Goal: Task Accomplishment & Management: Complete application form

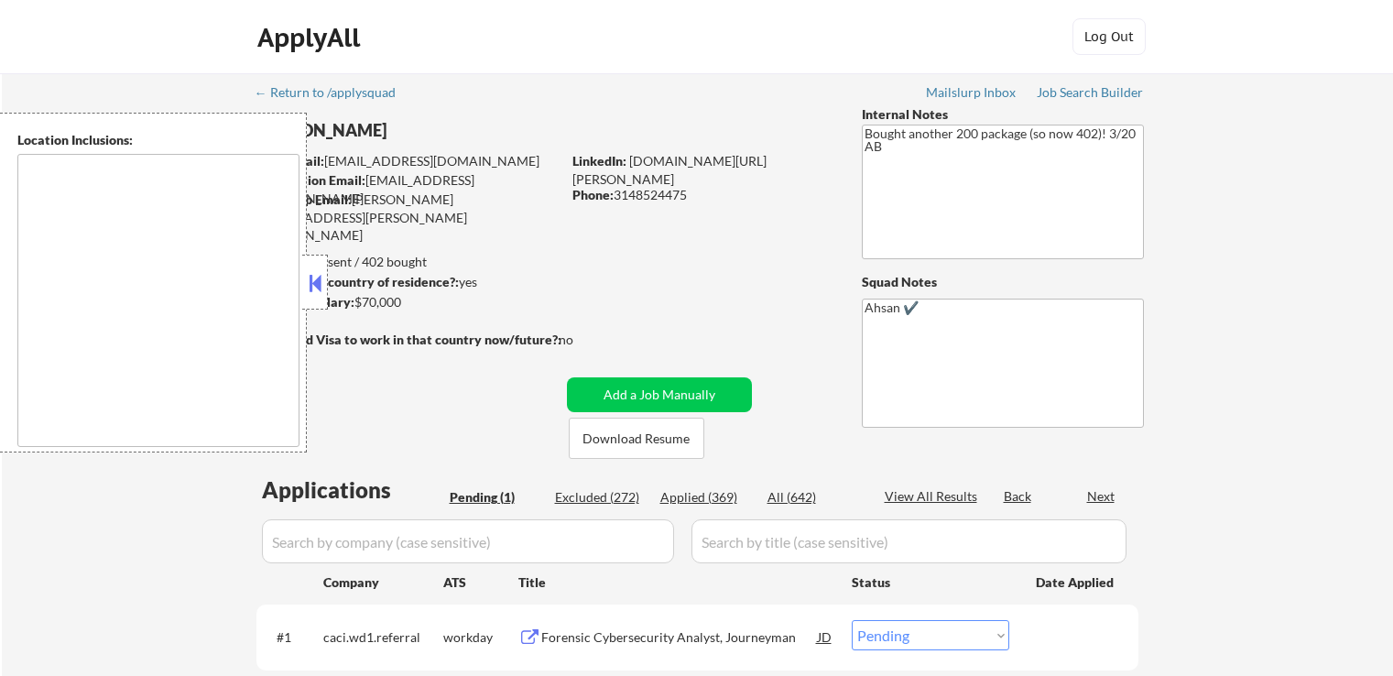
select select ""pending""
type textarea "[GEOGRAPHIC_DATA], [GEOGRAPHIC_DATA] [GEOGRAPHIC_DATA], [GEOGRAPHIC_DATA] [GEOG…"
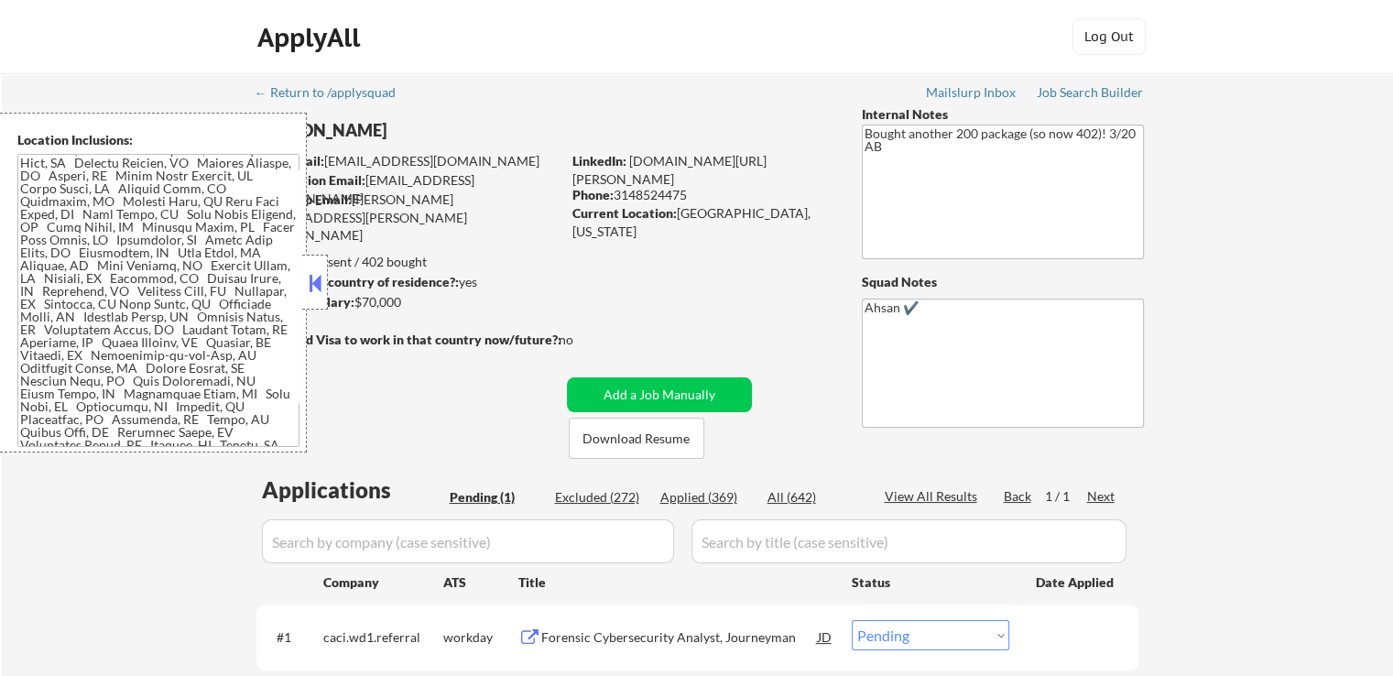
scroll to position [275, 0]
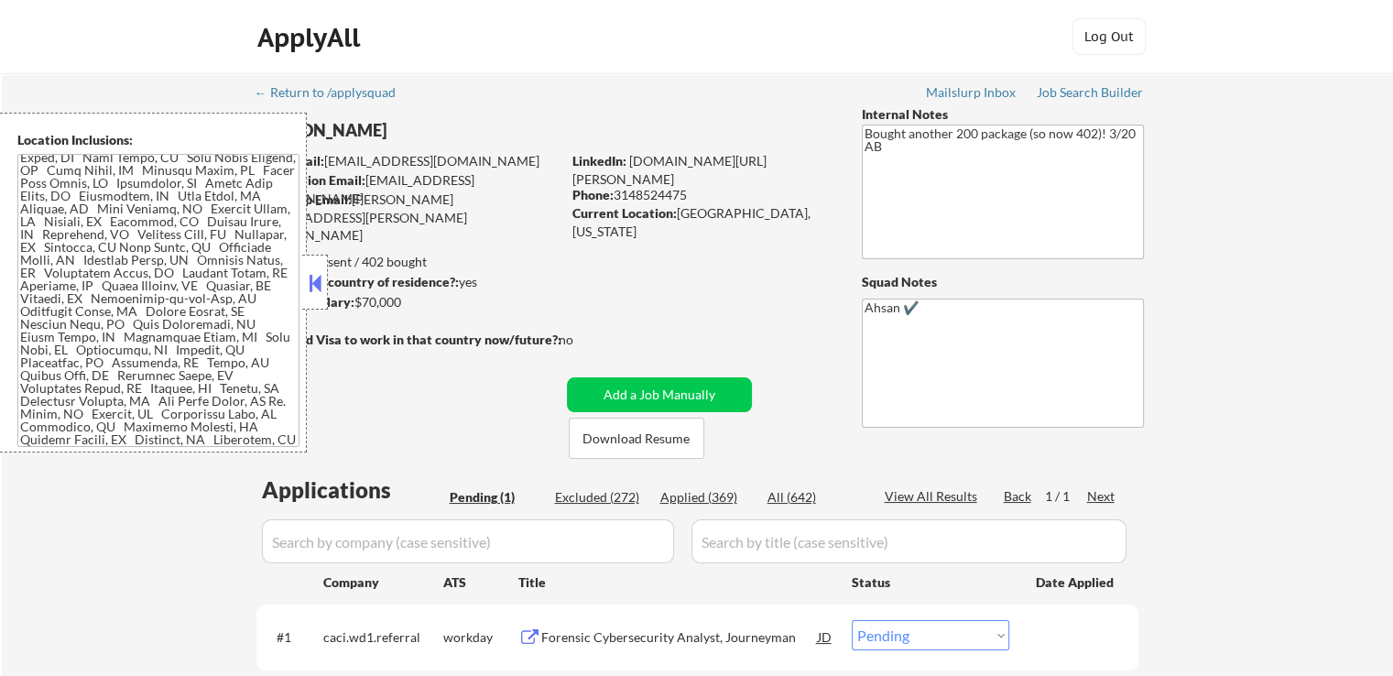
click at [312, 294] on button at bounding box center [315, 282] width 20 height 27
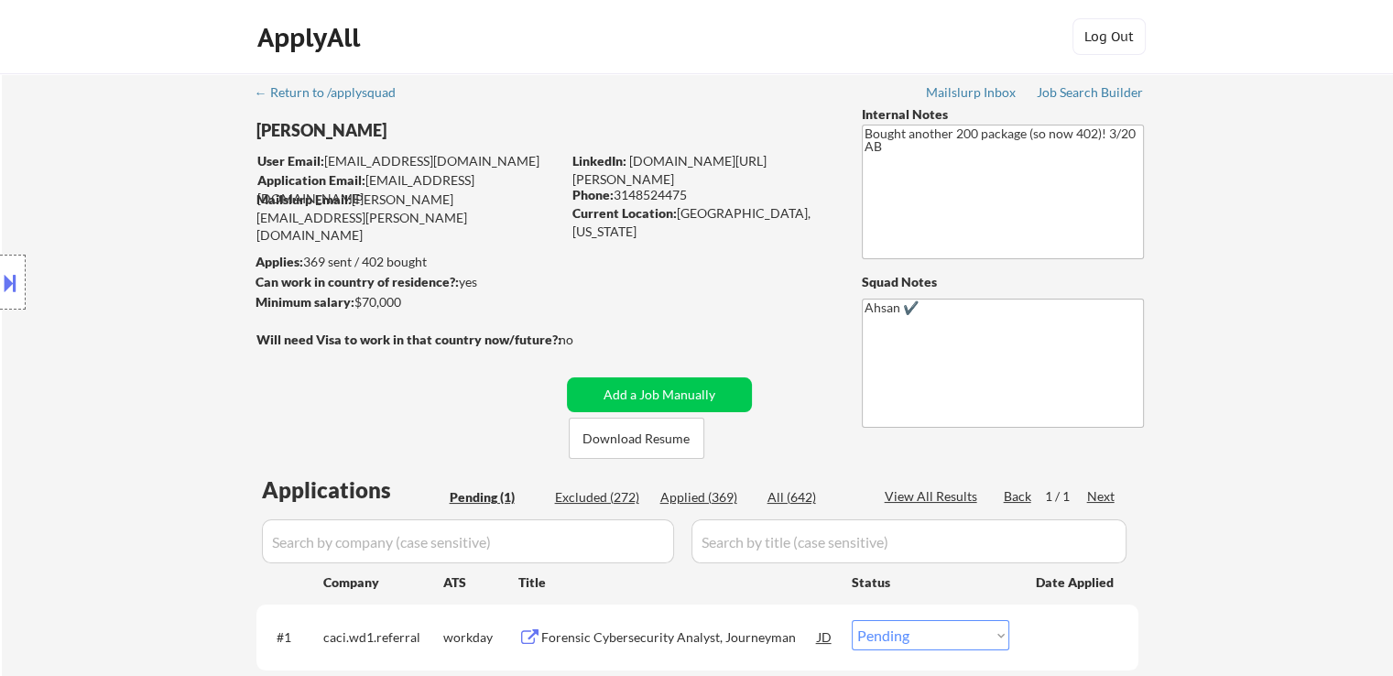
click at [69, 310] on div "Location Inclusions:" at bounding box center [164, 283] width 328 height 340
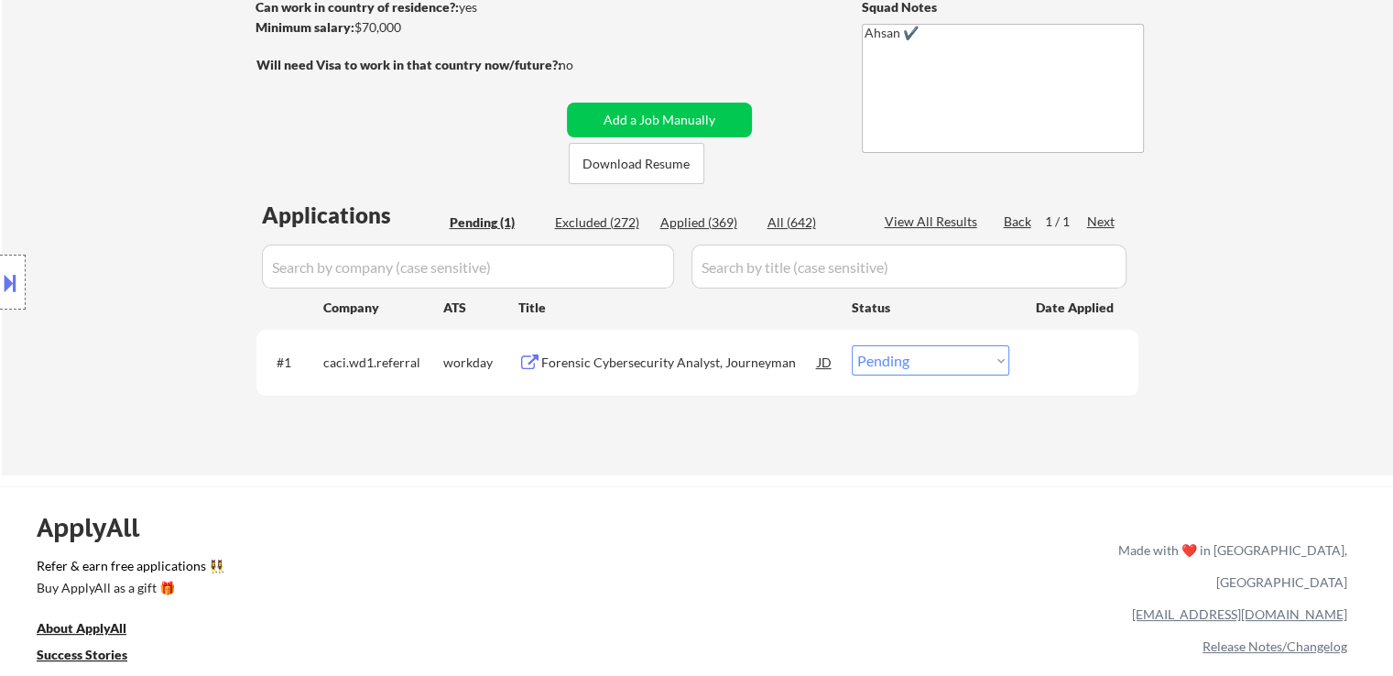
click at [71, 309] on div "Location Inclusions:" at bounding box center [164, 283] width 328 height 340
click at [84, 310] on div "Location Inclusions:" at bounding box center [164, 283] width 328 height 340
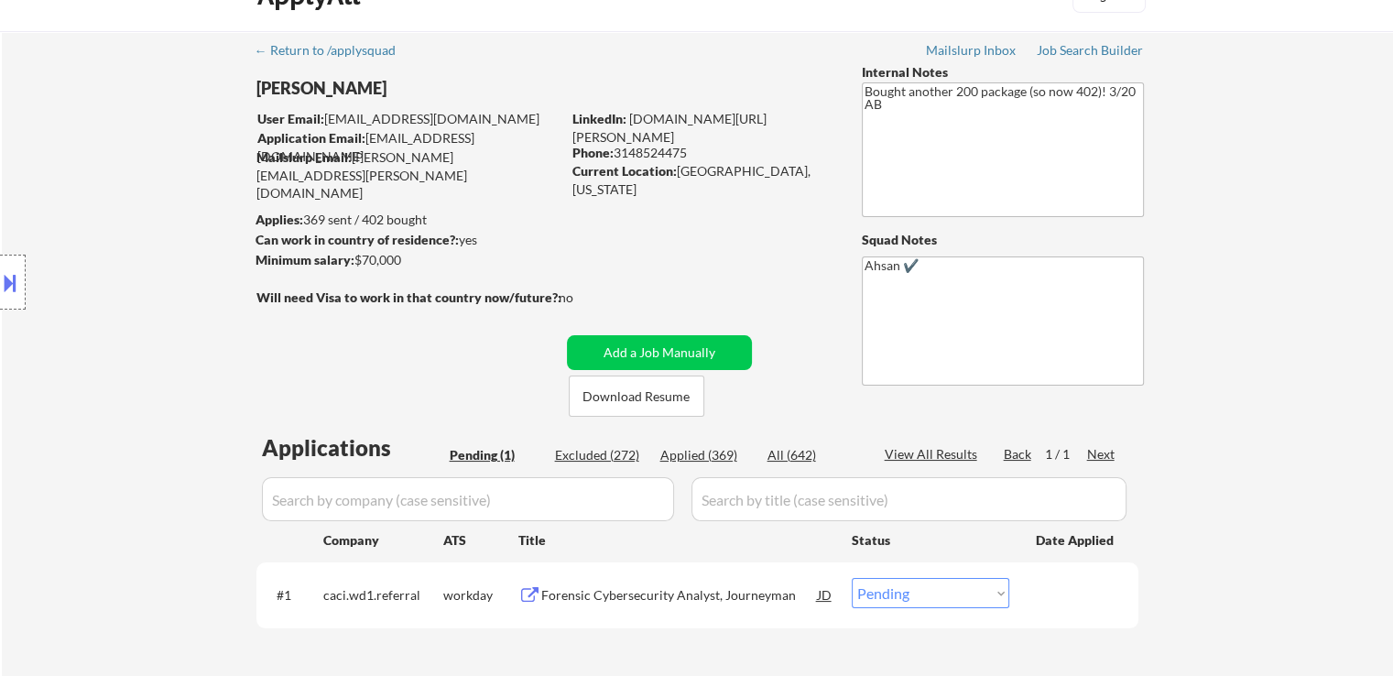
scroll to position [0, 0]
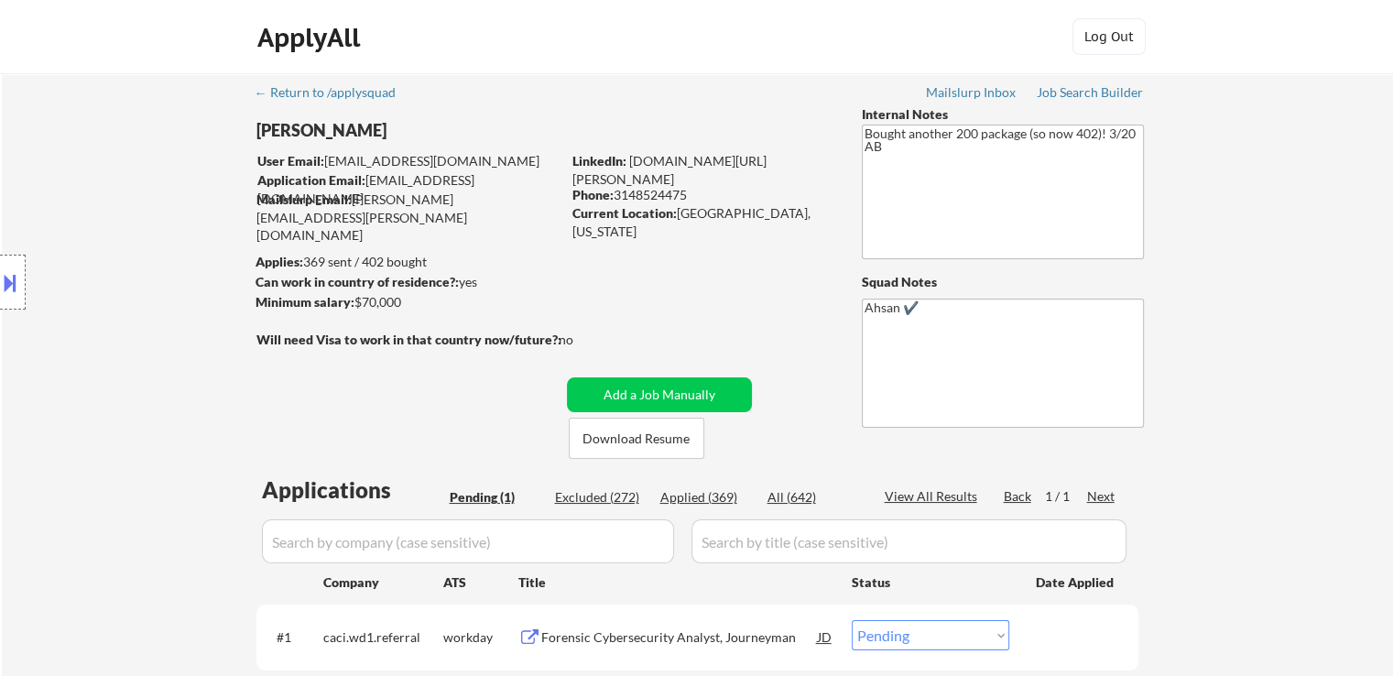
click at [100, 310] on div "Location Inclusions:" at bounding box center [164, 283] width 328 height 340
click at [101, 310] on div "Location Inclusions:" at bounding box center [164, 283] width 328 height 340
click at [102, 311] on div "Location Inclusions:" at bounding box center [164, 283] width 328 height 340
click at [127, 299] on div "Location Inclusions:" at bounding box center [164, 283] width 328 height 340
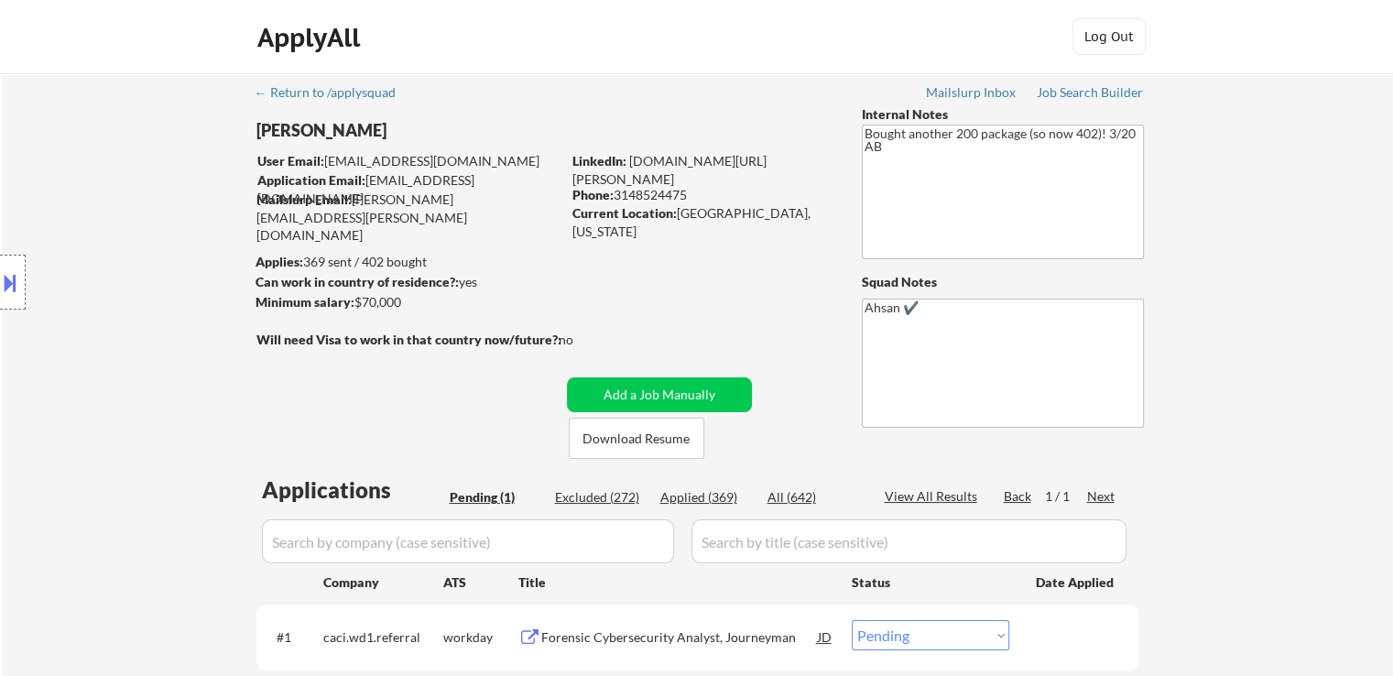
click at [127, 299] on div "Location Inclusions:" at bounding box center [164, 283] width 328 height 340
click at [114, 276] on div "Location Inclusions:" at bounding box center [164, 283] width 328 height 340
click at [110, 272] on div "Location Inclusions:" at bounding box center [164, 283] width 328 height 340
click at [153, 327] on div "Location Inclusions:" at bounding box center [164, 283] width 328 height 340
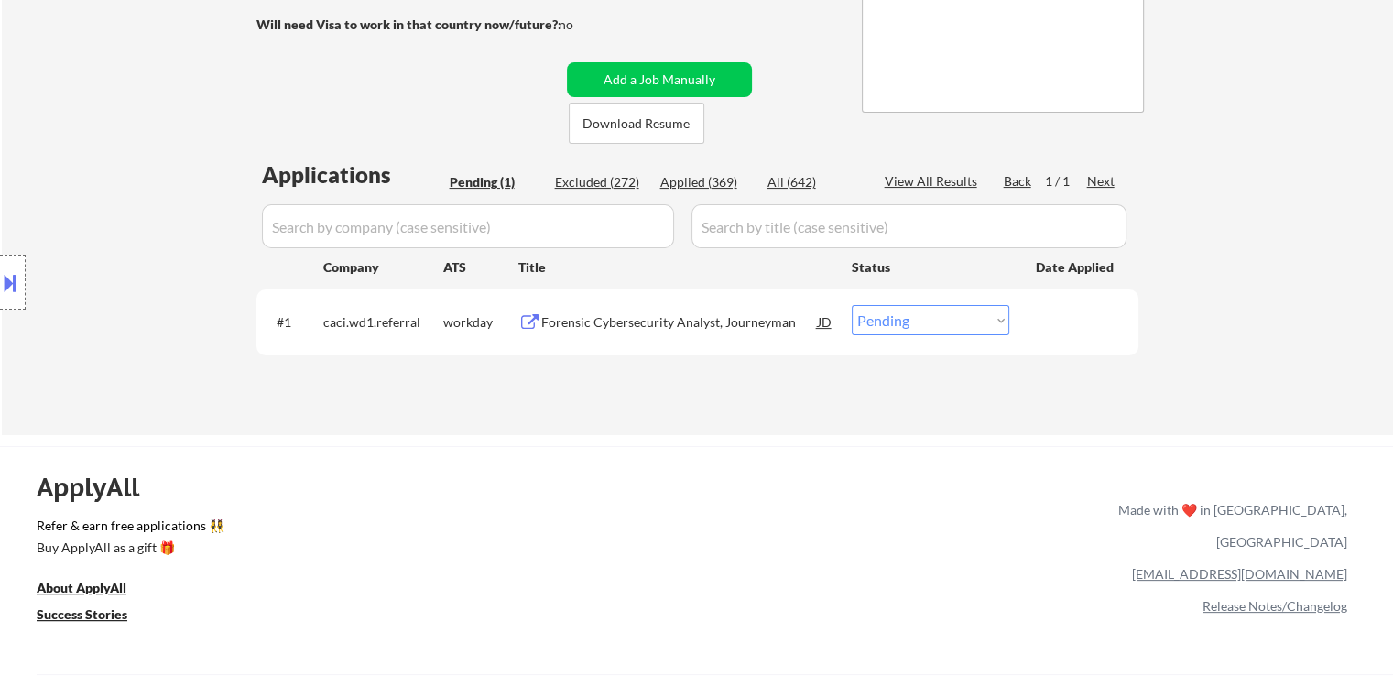
scroll to position [458, 0]
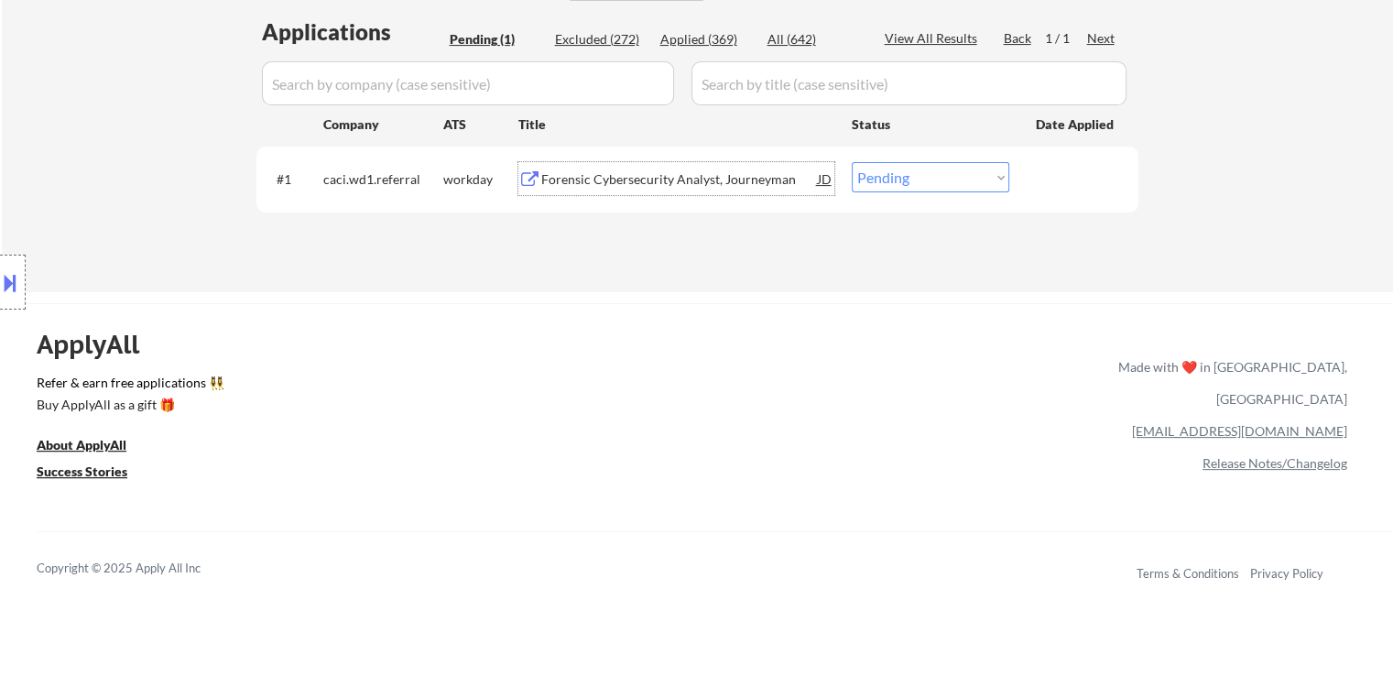
click at [649, 176] on div "Forensic Cybersecurity Analyst, Journeyman" at bounding box center [679, 179] width 277 height 18
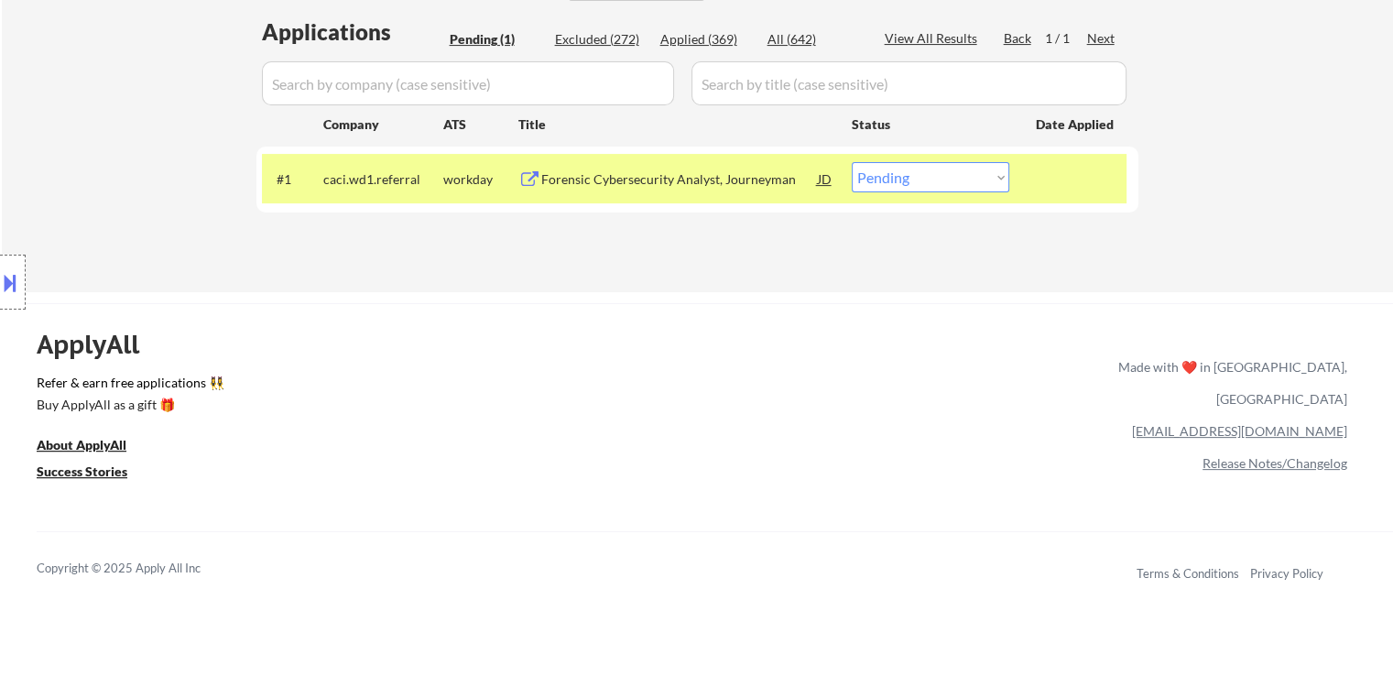
click at [176, 154] on div "Location Inclusions:" at bounding box center [164, 283] width 328 height 340
click at [162, 156] on div "Location Inclusions:" at bounding box center [164, 283] width 328 height 340
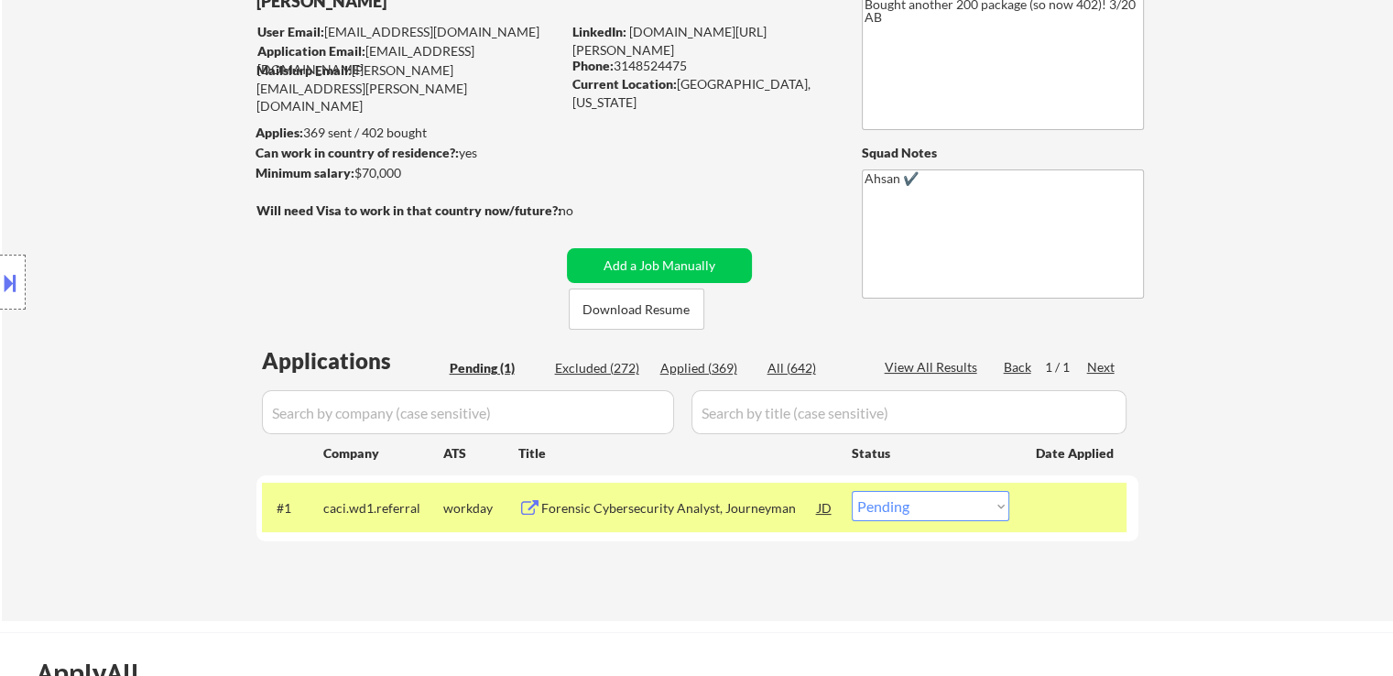
scroll to position [183, 0]
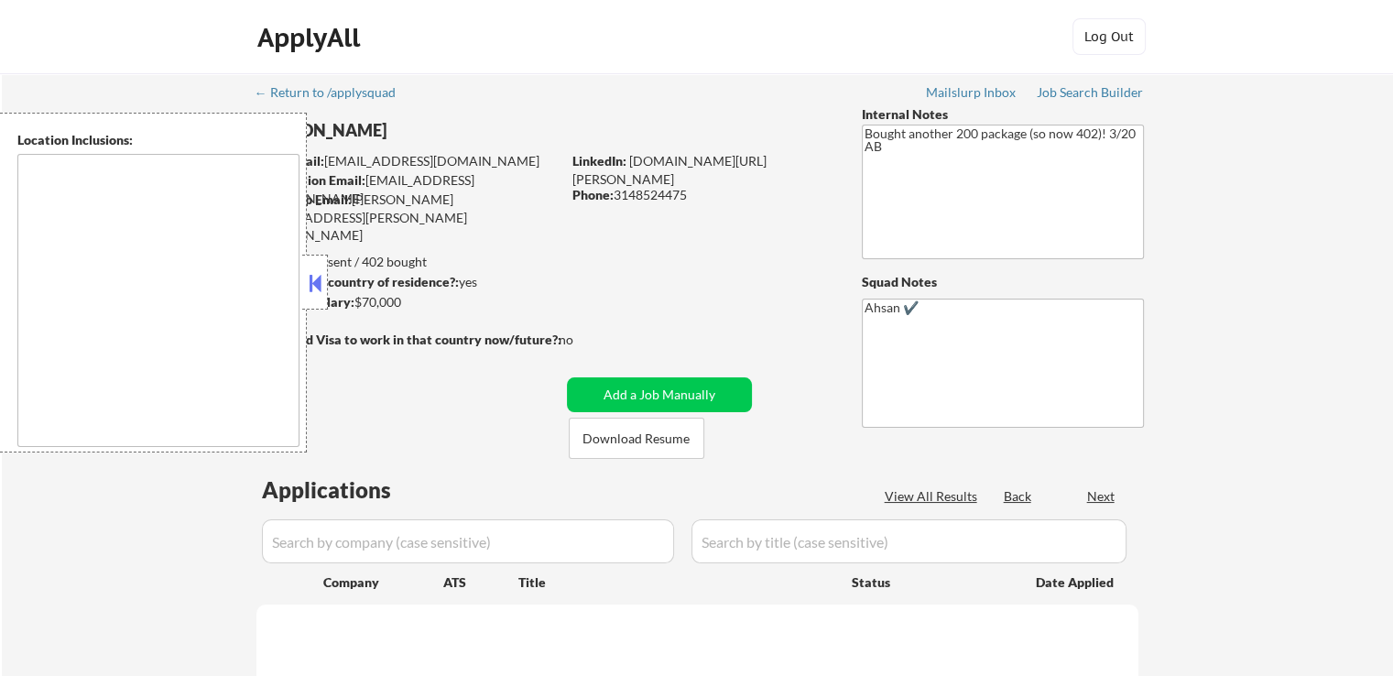
select select ""pending""
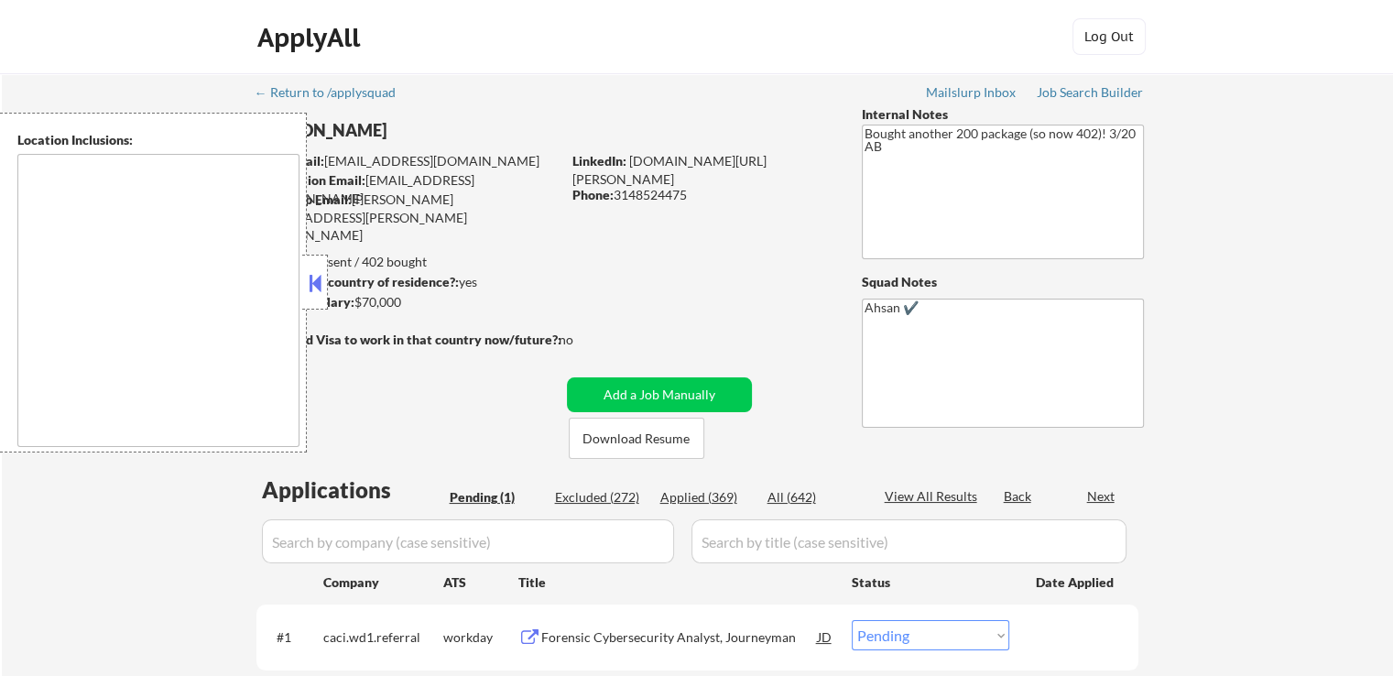
type textarea "[GEOGRAPHIC_DATA], [GEOGRAPHIC_DATA] [GEOGRAPHIC_DATA], [GEOGRAPHIC_DATA] [GEOG…"
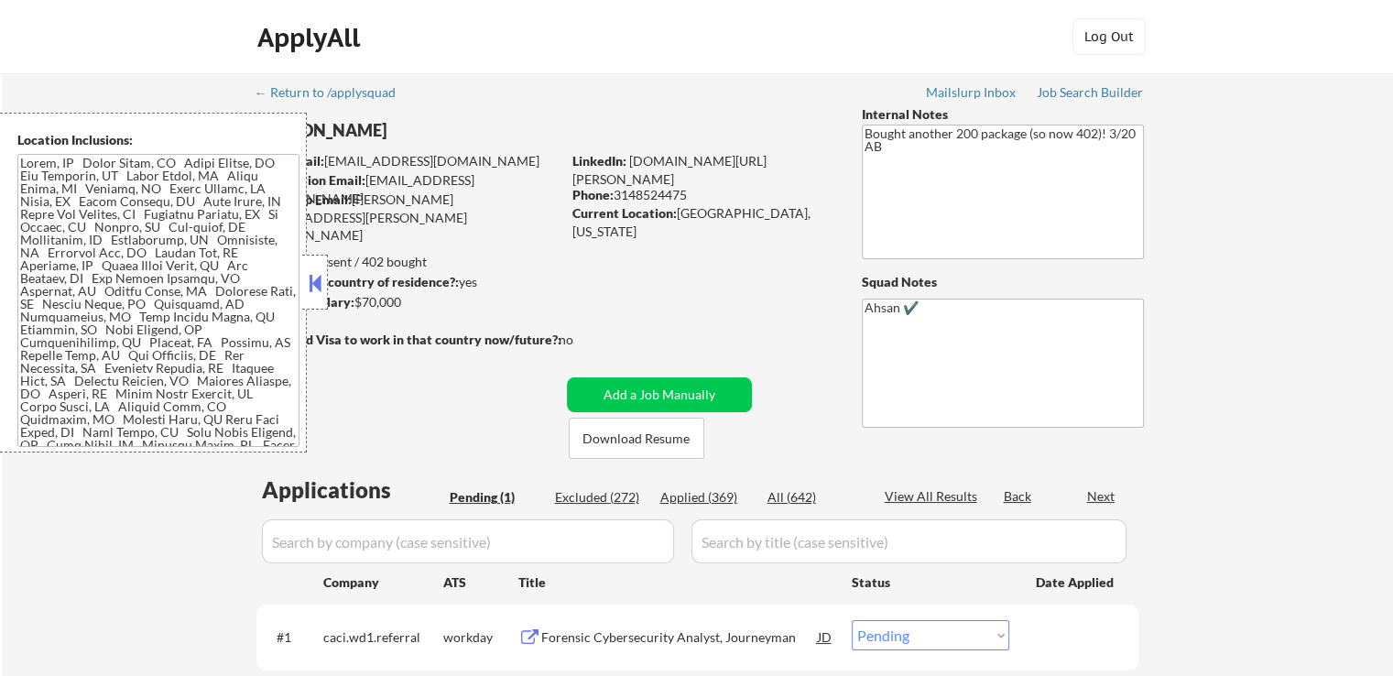
click at [316, 283] on button at bounding box center [315, 282] width 20 height 27
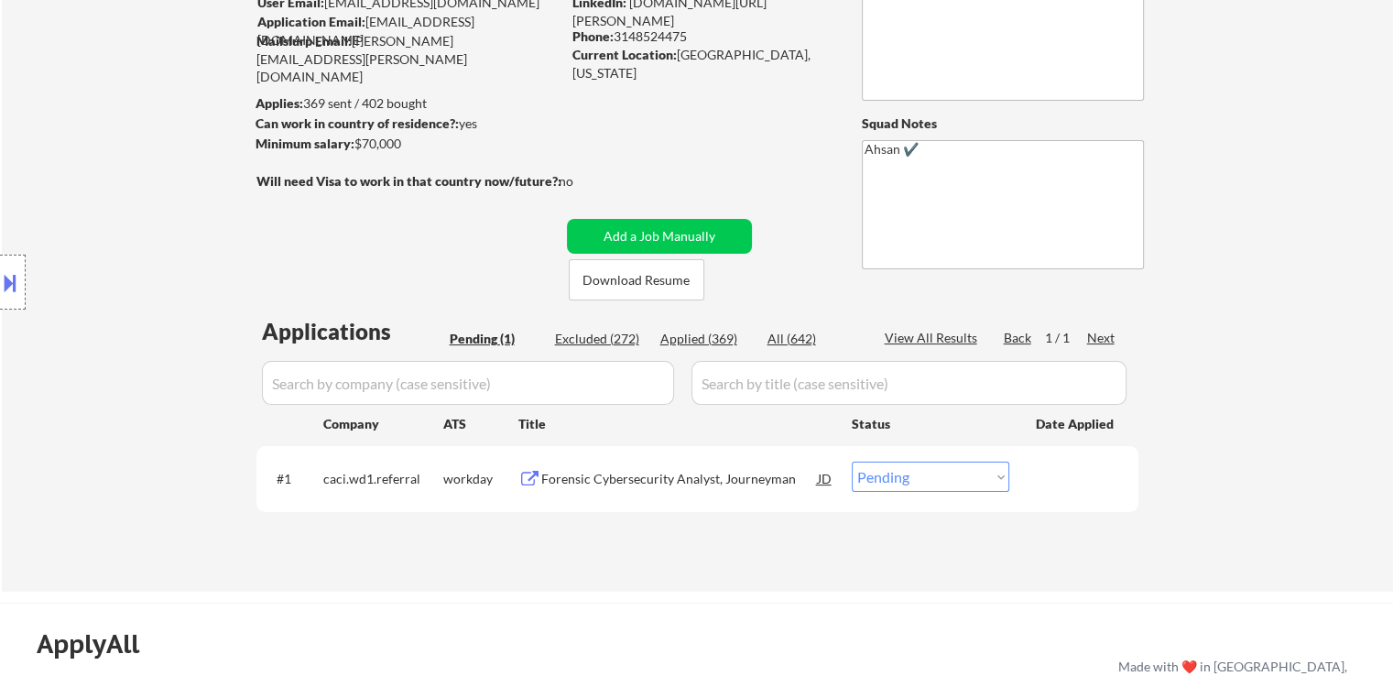
scroll to position [183, 0]
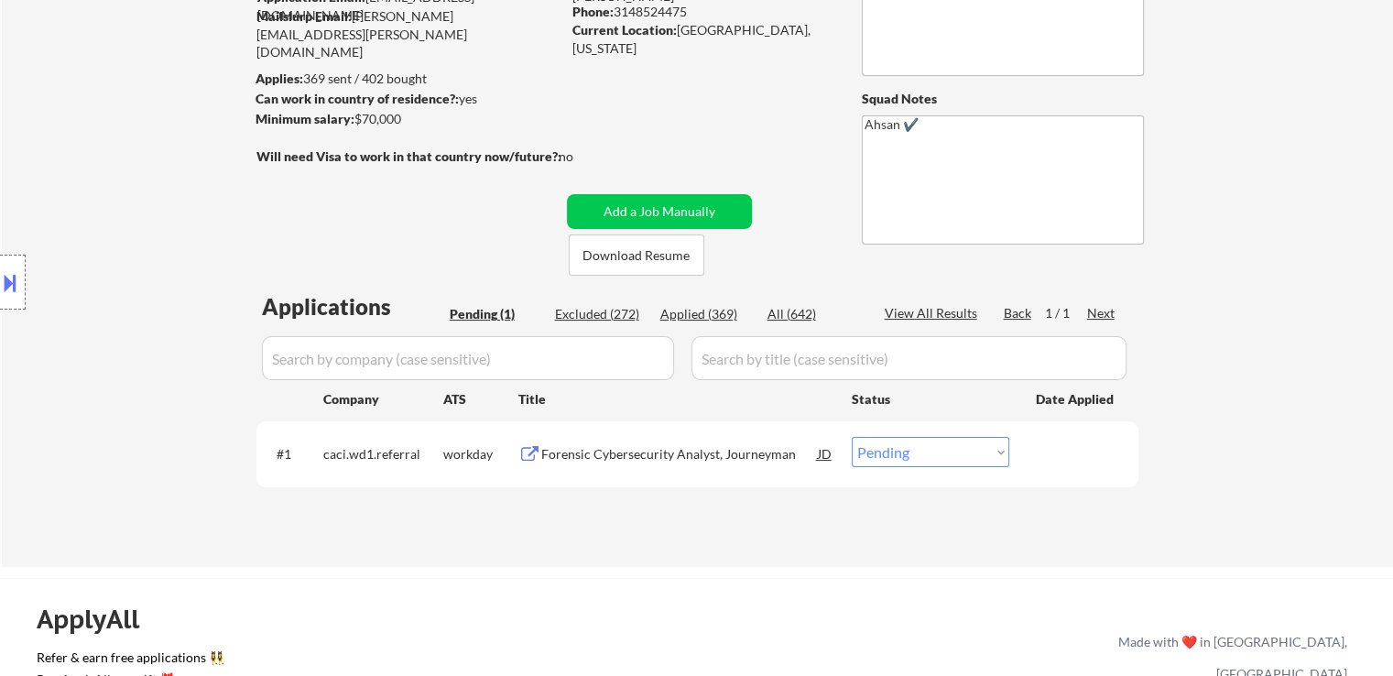
click at [141, 315] on div "Location Inclusions:" at bounding box center [164, 283] width 328 height 340
click at [140, 314] on div "Location Inclusions:" at bounding box center [164, 283] width 328 height 340
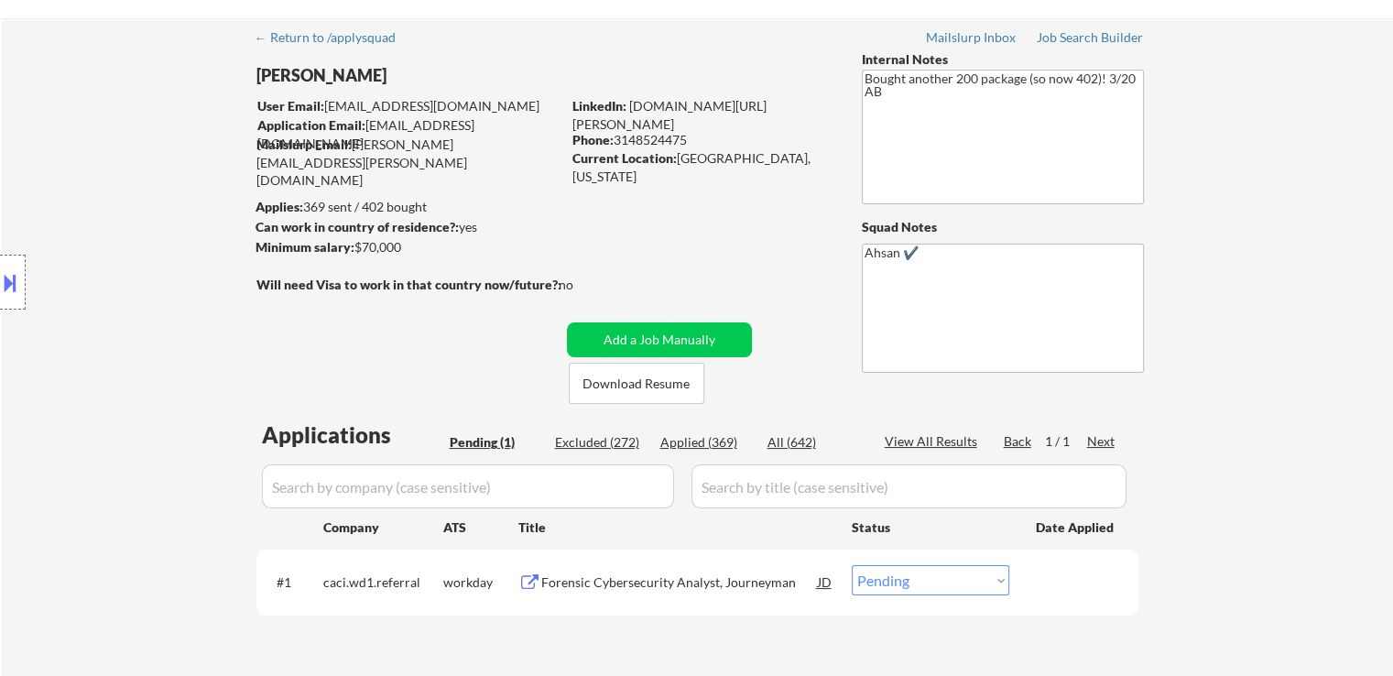
scroll to position [0, 0]
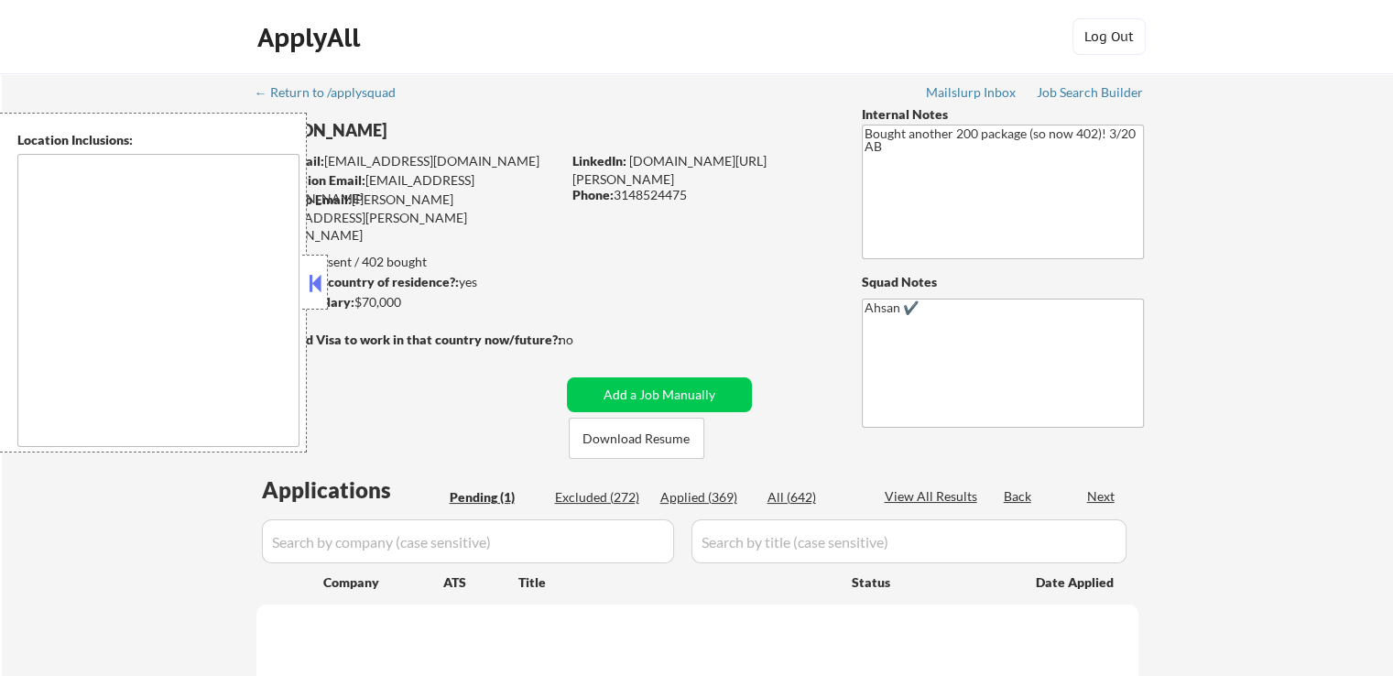
select select ""pending""
type textarea "[GEOGRAPHIC_DATA], [GEOGRAPHIC_DATA] [GEOGRAPHIC_DATA], [GEOGRAPHIC_DATA] [GEOG…"
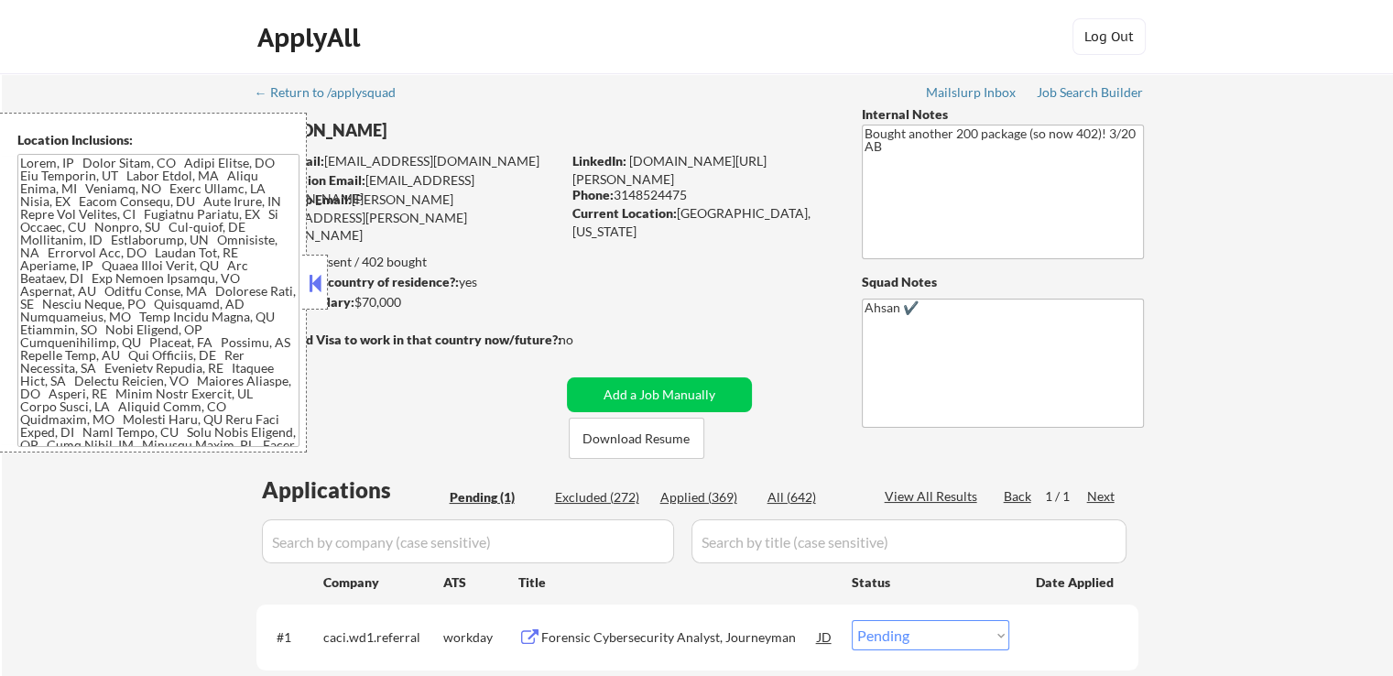
click at [318, 295] on button at bounding box center [315, 282] width 20 height 27
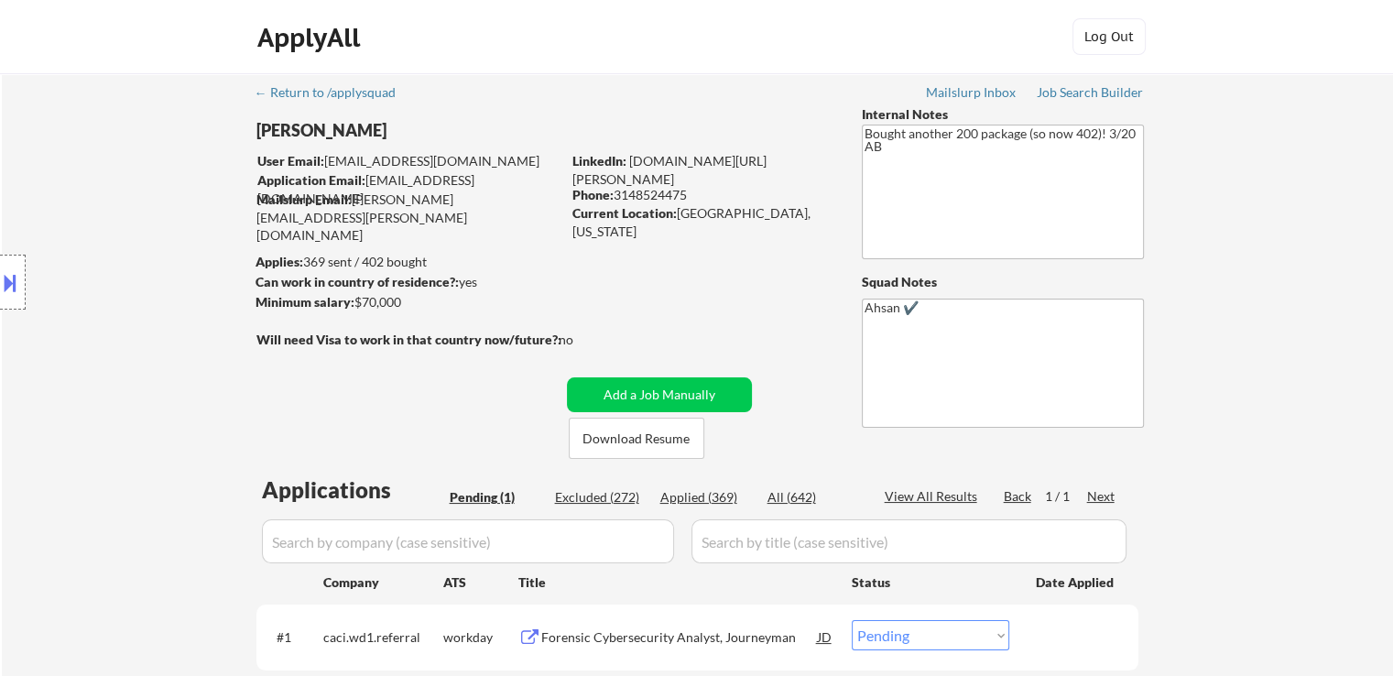
click at [212, 320] on div "Location Inclusions:" at bounding box center [164, 283] width 328 height 340
click at [198, 166] on div "Location Inclusions:" at bounding box center [164, 283] width 328 height 340
